Goal: Transaction & Acquisition: Book appointment/travel/reservation

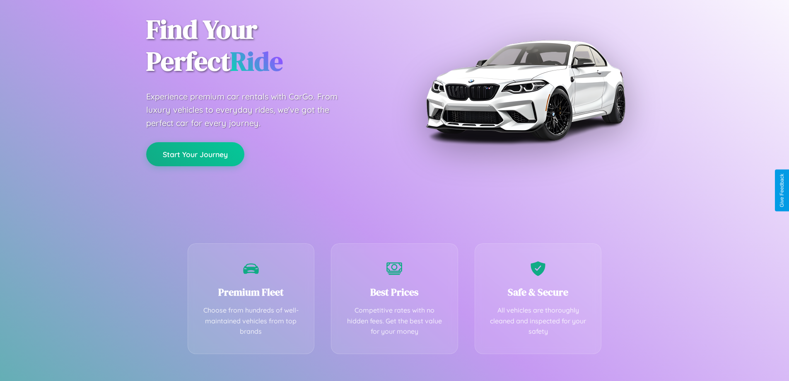
scroll to position [163, 0]
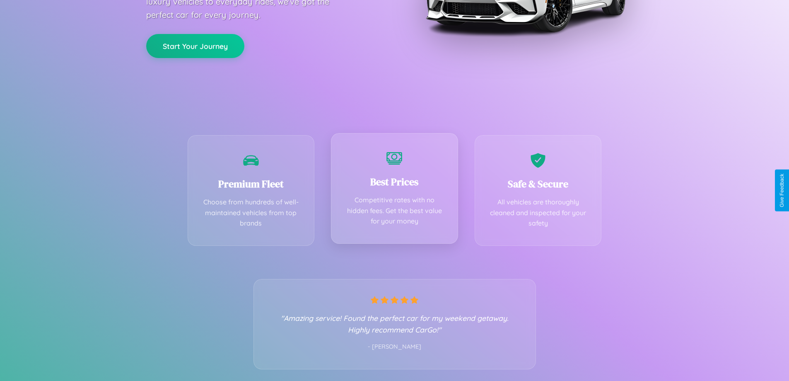
click at [394, 190] on div "Best Prices Competitive rates with no hidden fees. Get the best value for your …" at bounding box center [394, 188] width 127 height 111
click at [195, 45] on button "Start Your Journey" at bounding box center [195, 45] width 98 height 24
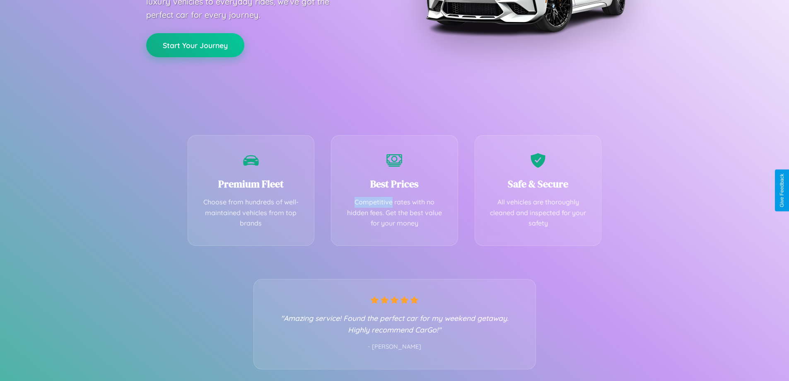
click at [195, 45] on button "Start Your Journey" at bounding box center [195, 45] width 98 height 24
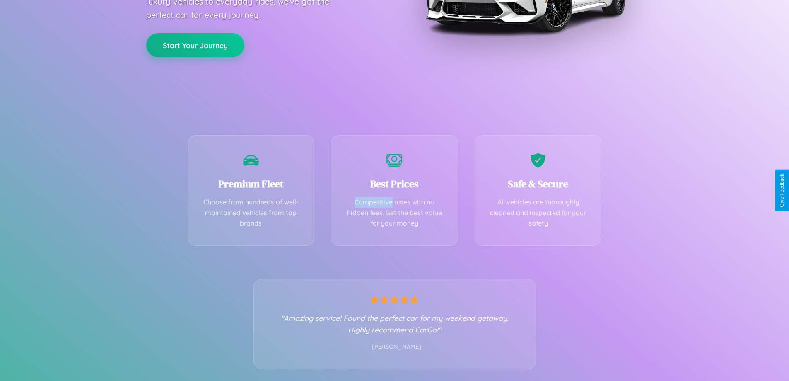
click at [195, 45] on button "Start Your Journey" at bounding box center [195, 45] width 98 height 24
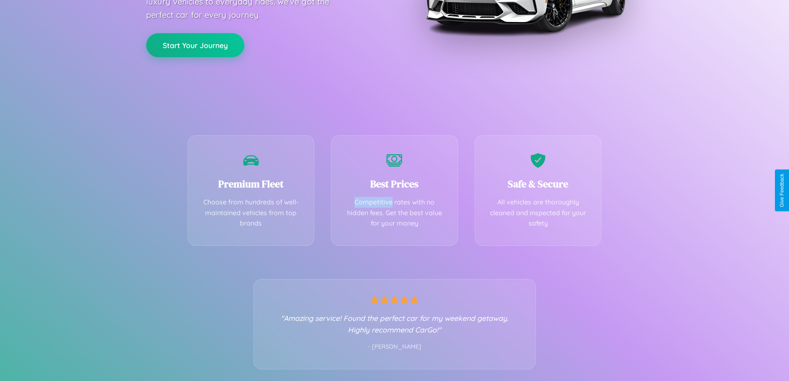
click at [195, 45] on button "Start Your Journey" at bounding box center [195, 45] width 98 height 24
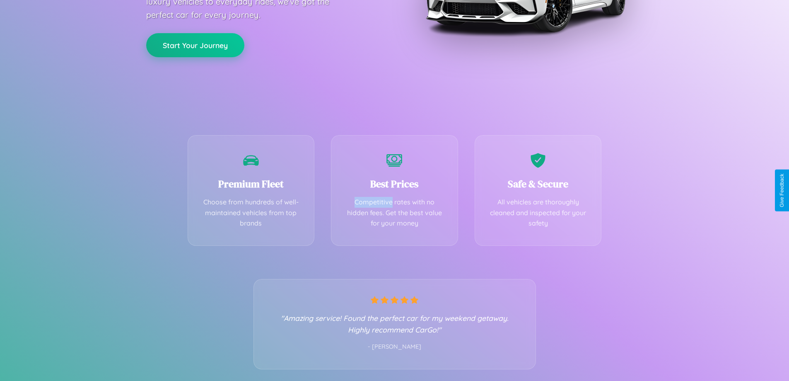
click at [195, 45] on button "Start Your Journey" at bounding box center [195, 45] width 98 height 24
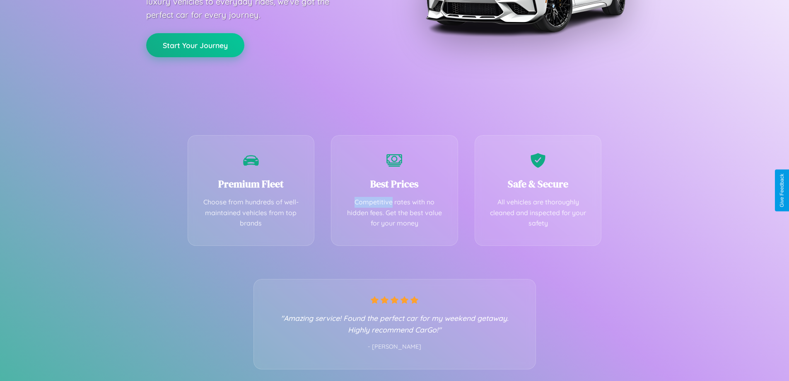
click at [195, 45] on button "Start Your Journey" at bounding box center [195, 45] width 98 height 24
